Goal: Task Accomplishment & Management: Manage account settings

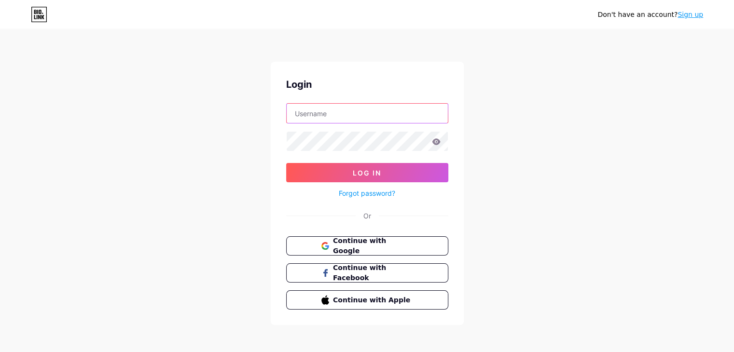
click at [338, 112] on input "text" at bounding box center [367, 113] width 161 height 19
click at [512, 134] on div "Don't have an account? Sign up Login Log In Forgot password? Or Continue with G…" at bounding box center [367, 178] width 734 height 356
click at [383, 116] on input "text" at bounding box center [367, 113] width 161 height 19
click at [472, 90] on div "Don't have an account? Sign up Login Log In Forgot password? Or Continue with G…" at bounding box center [367, 178] width 734 height 356
